Goal: Information Seeking & Learning: Learn about a topic

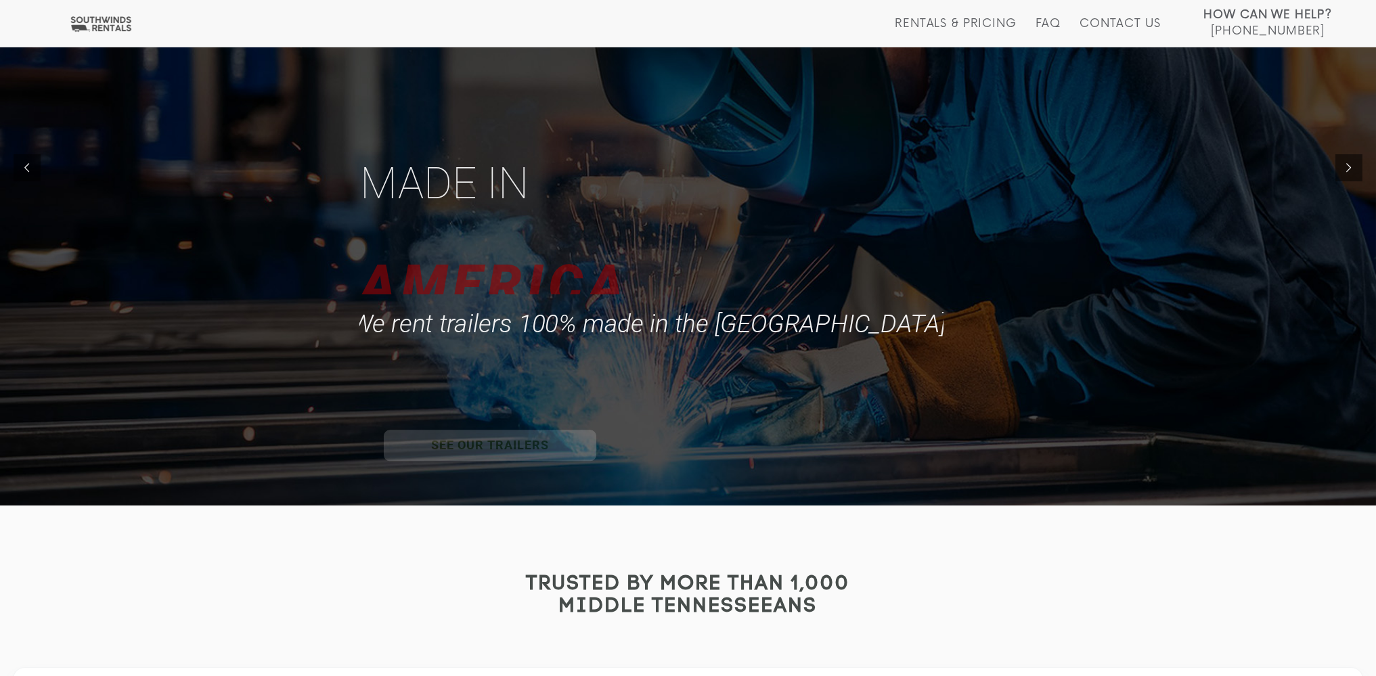
scroll to position [339, 0]
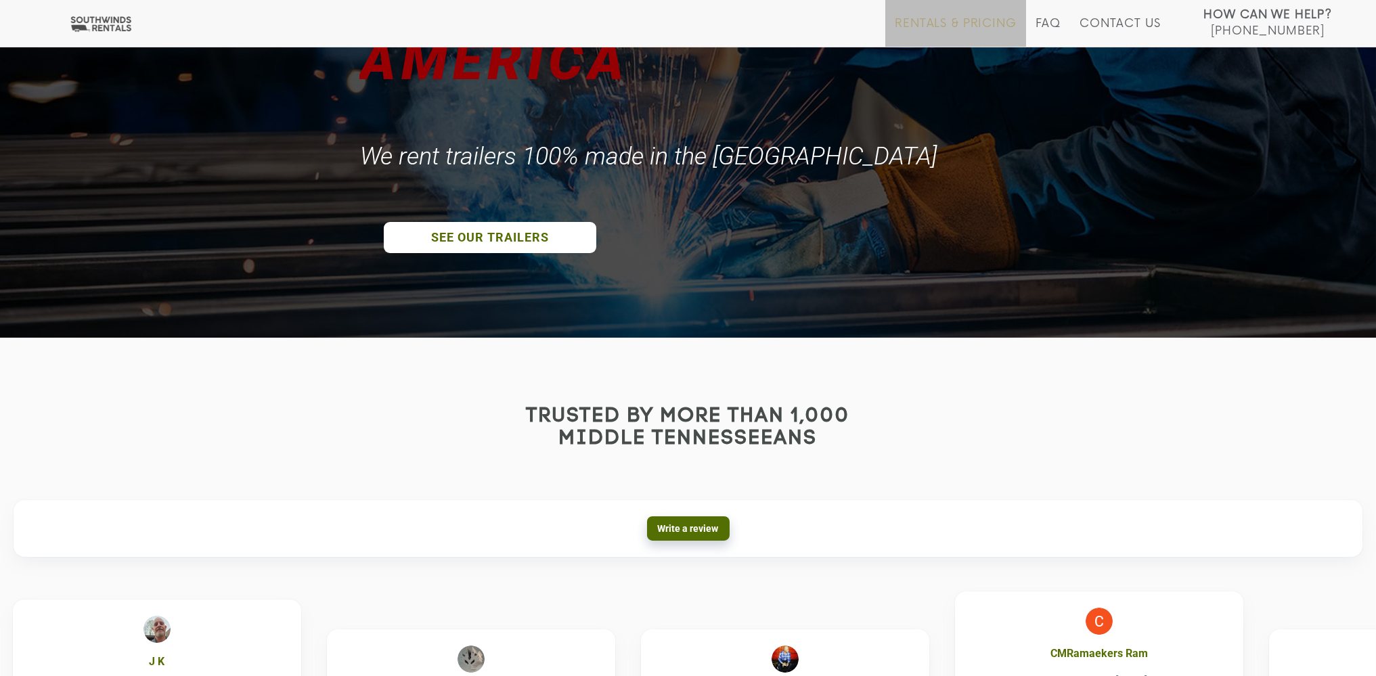
click at [961, 22] on link "Rentals & Pricing" at bounding box center [955, 32] width 121 height 30
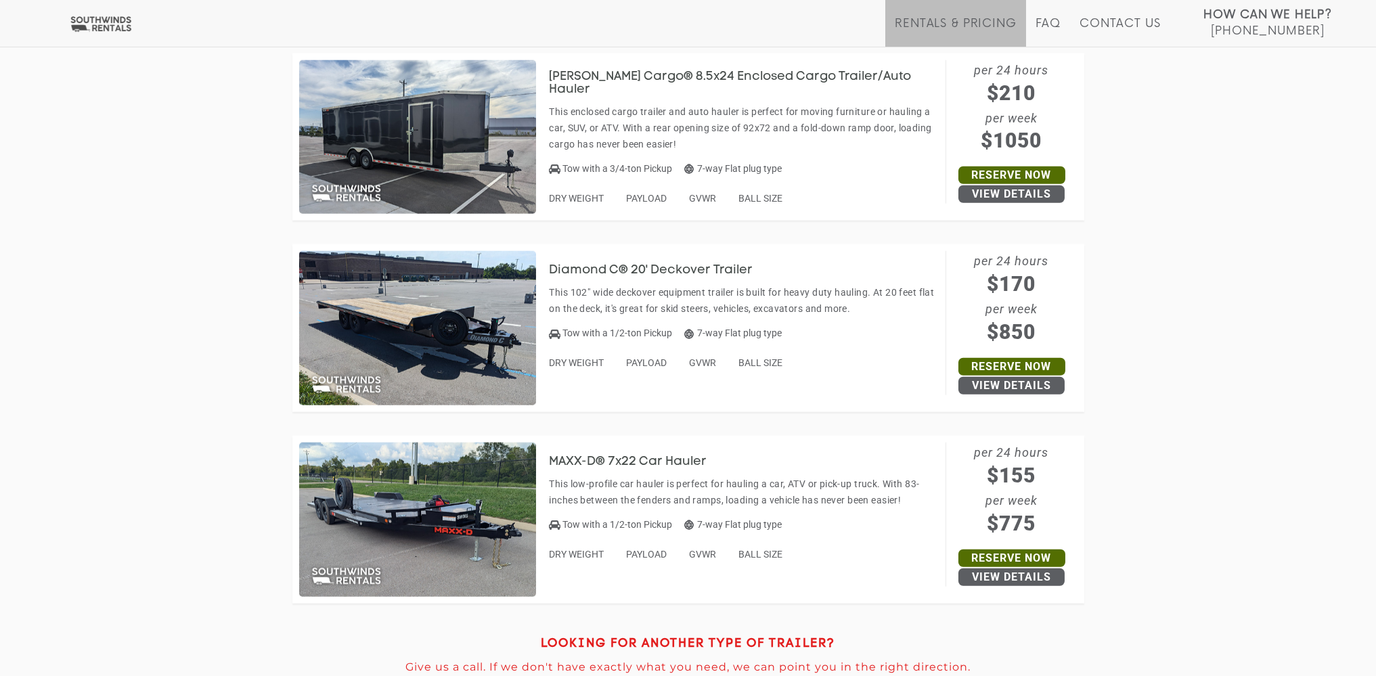
scroll to position [5958, 0]
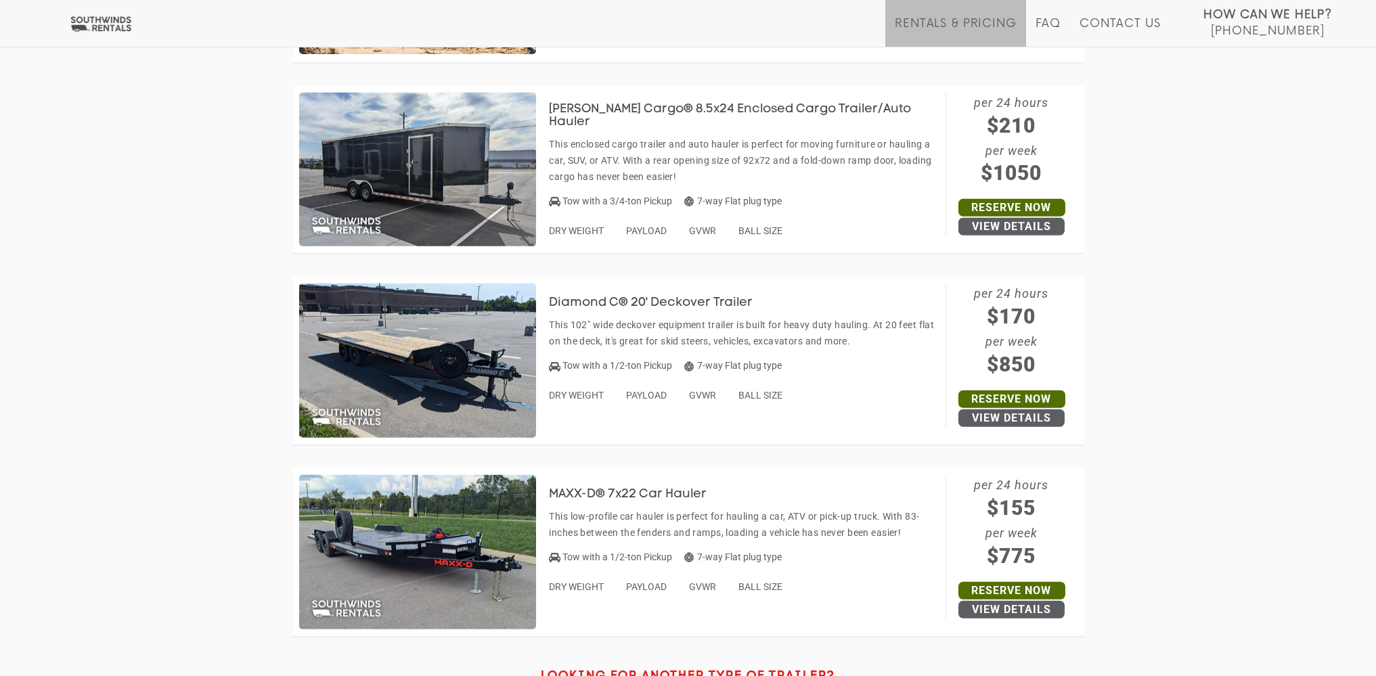
click at [613, 302] on h3 "Diamond C® 20' Deckover Trailer" at bounding box center [662, 304] width 224 height 14
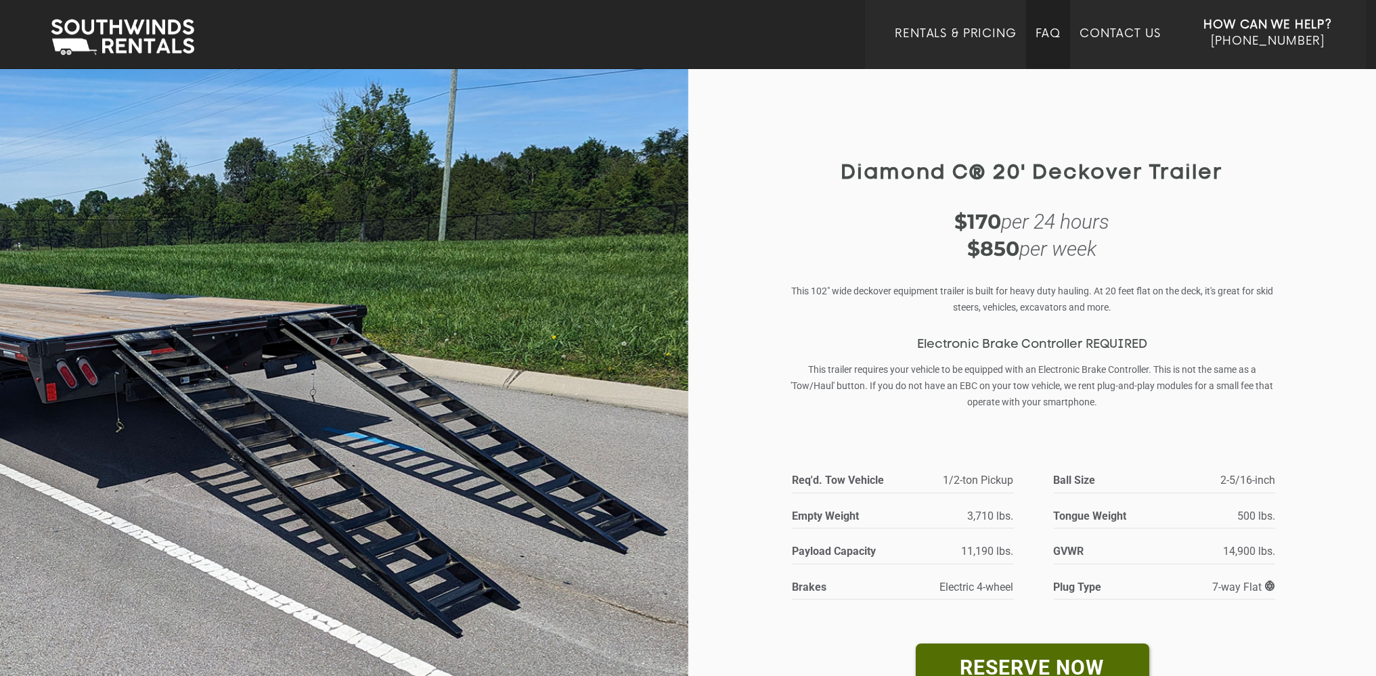
click at [1049, 33] on link "FAQ" at bounding box center [1049, 48] width 26 height 42
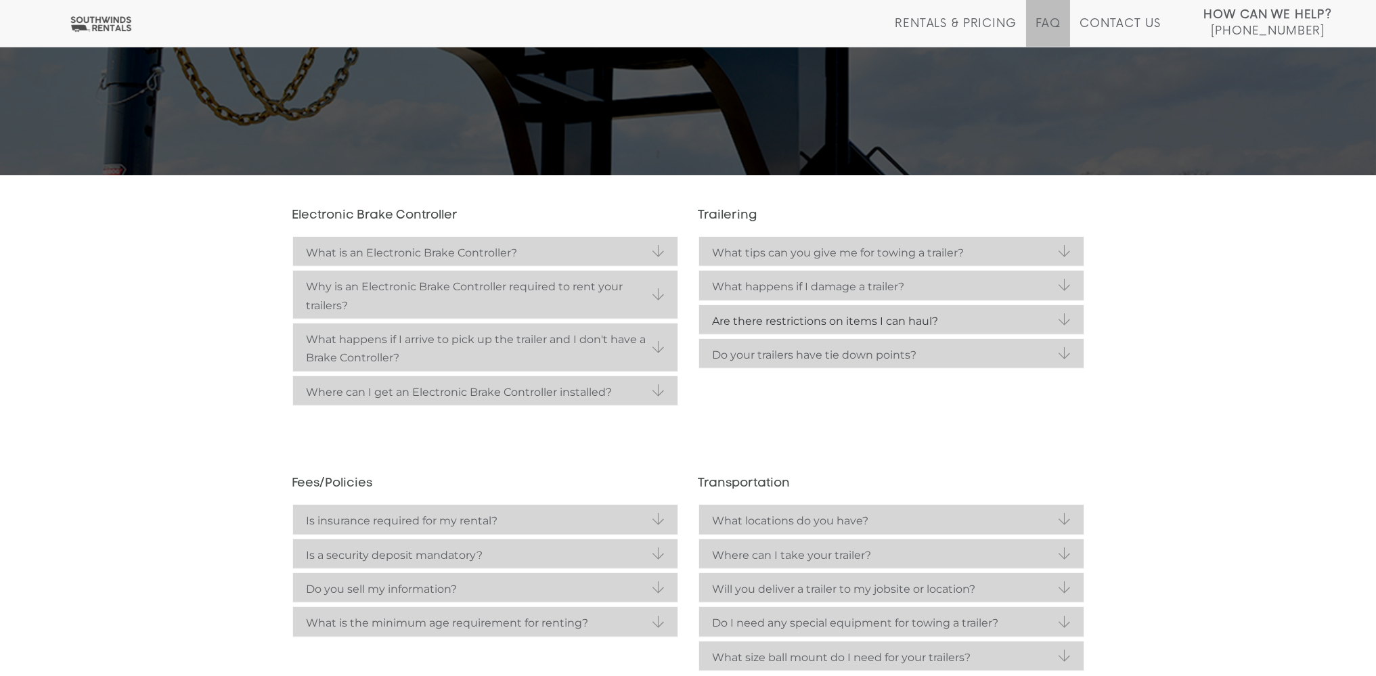
scroll to position [244, 0]
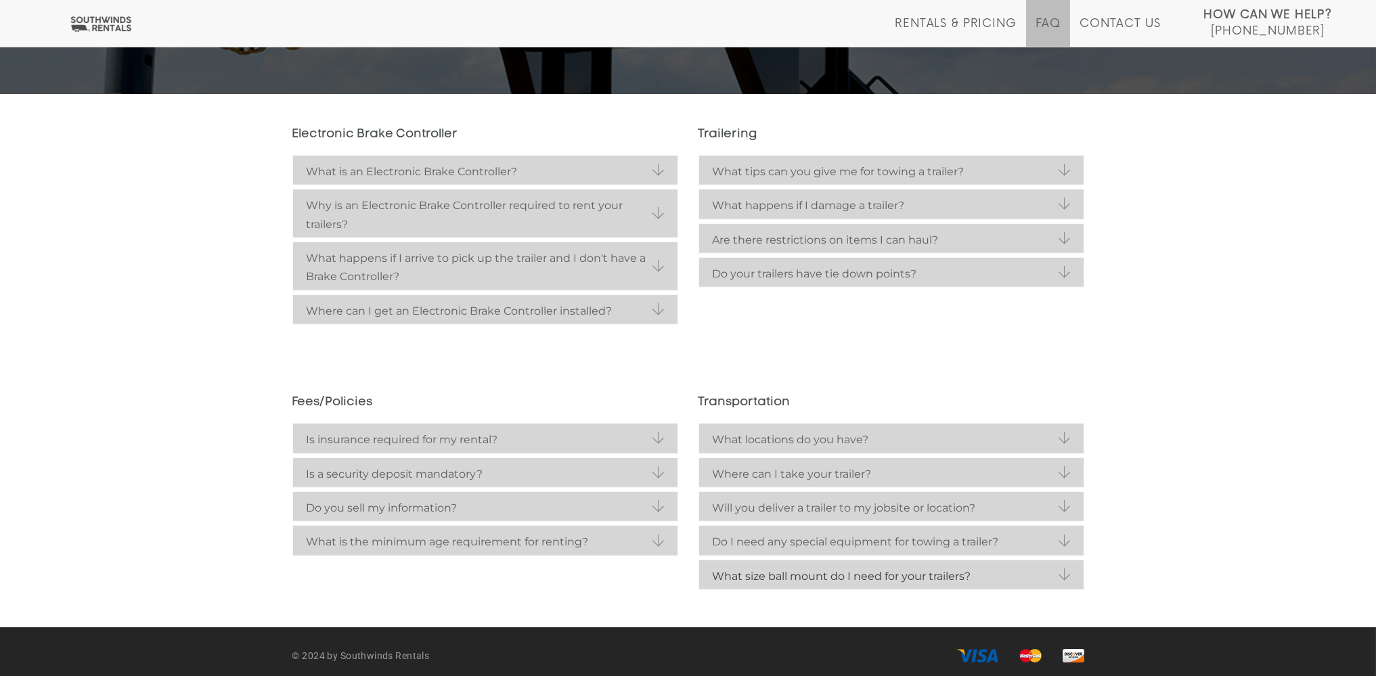
click at [858, 578] on link "What size ball mount do I need for your trailers?" at bounding box center [891, 575] width 385 height 29
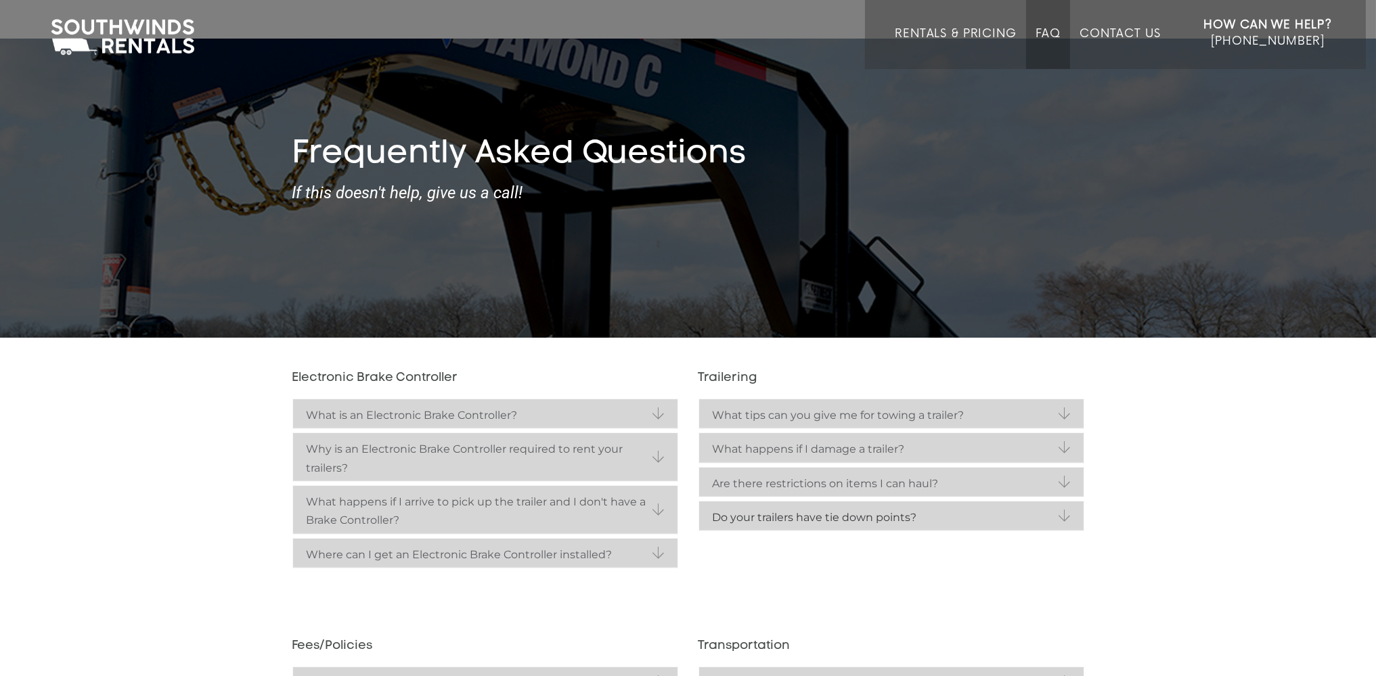
scroll to position [0, 0]
